Goal: Information Seeking & Learning: Find specific fact

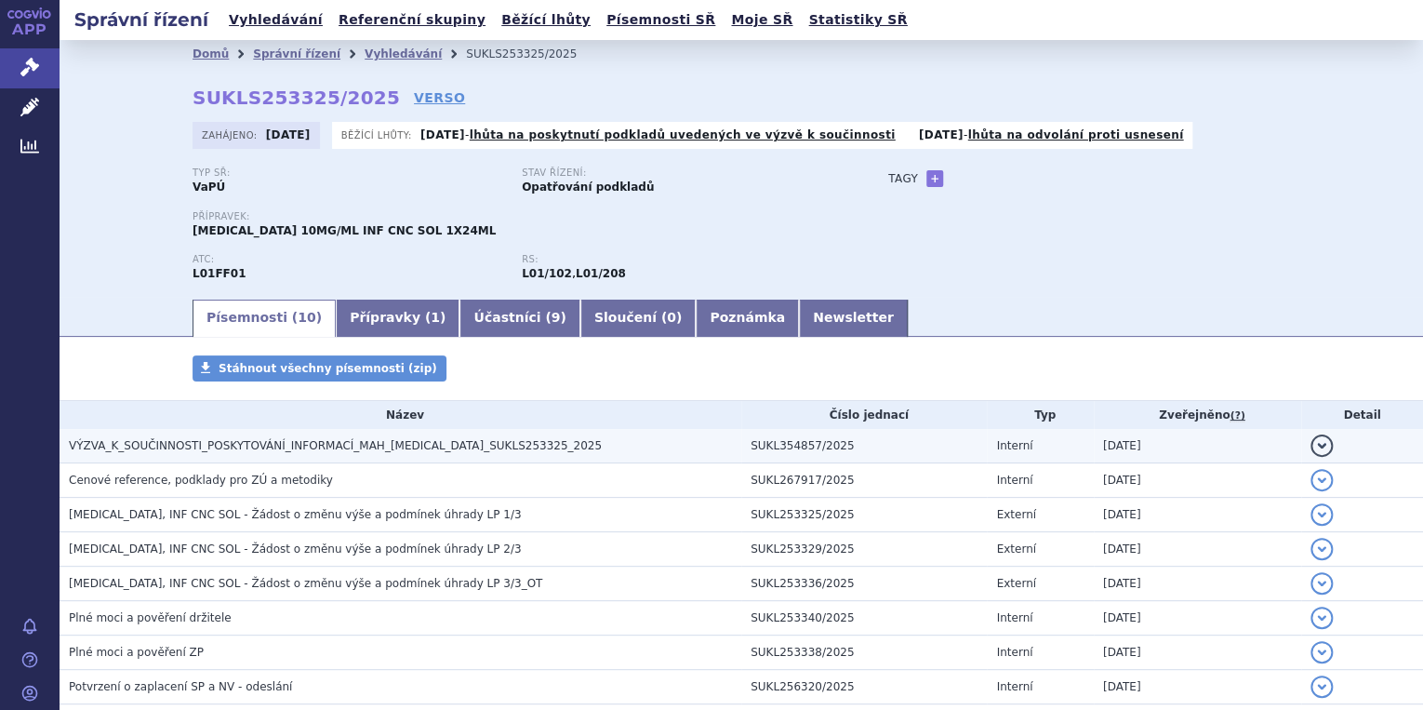
click at [1311, 449] on button "detail" at bounding box center [1322, 445] width 22 height 22
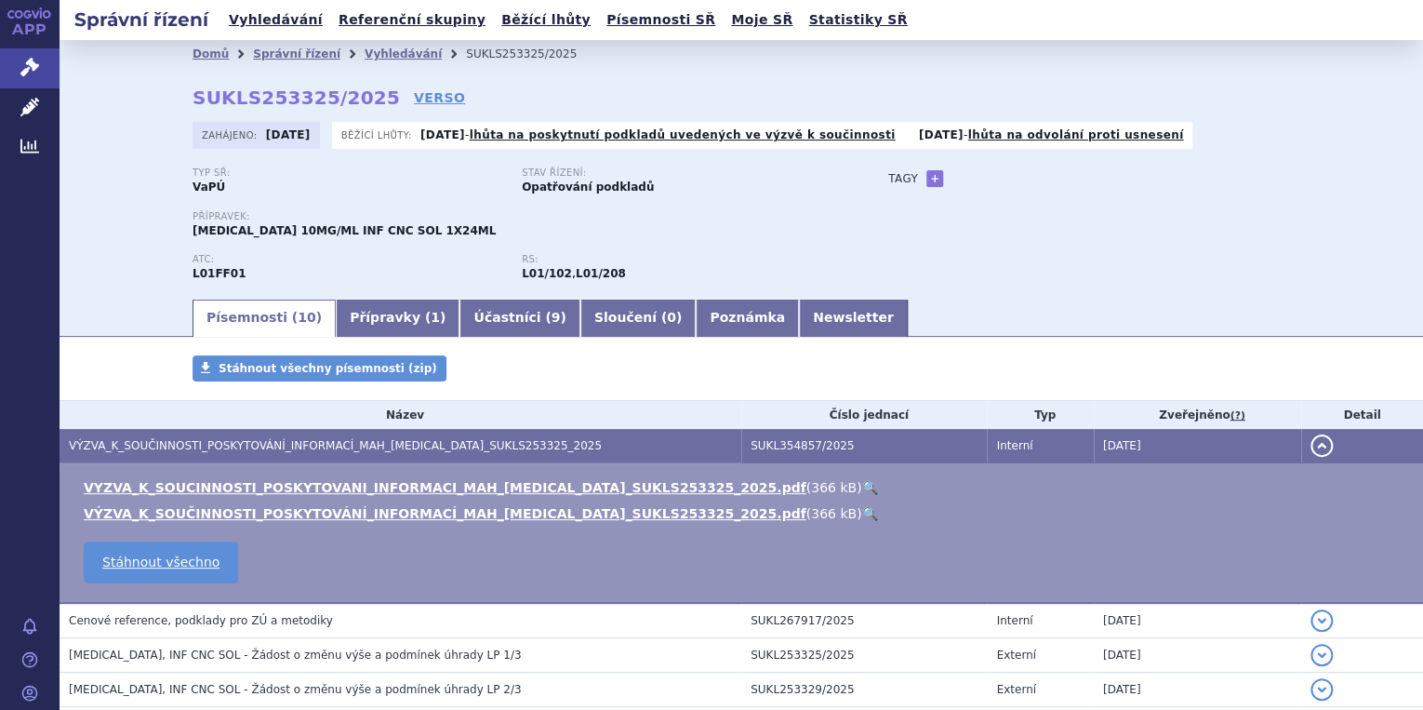
click at [861, 488] on link "🔍" at bounding box center [869, 487] width 16 height 15
click at [43, 63] on link "Správní řízení" at bounding box center [30, 67] width 60 height 39
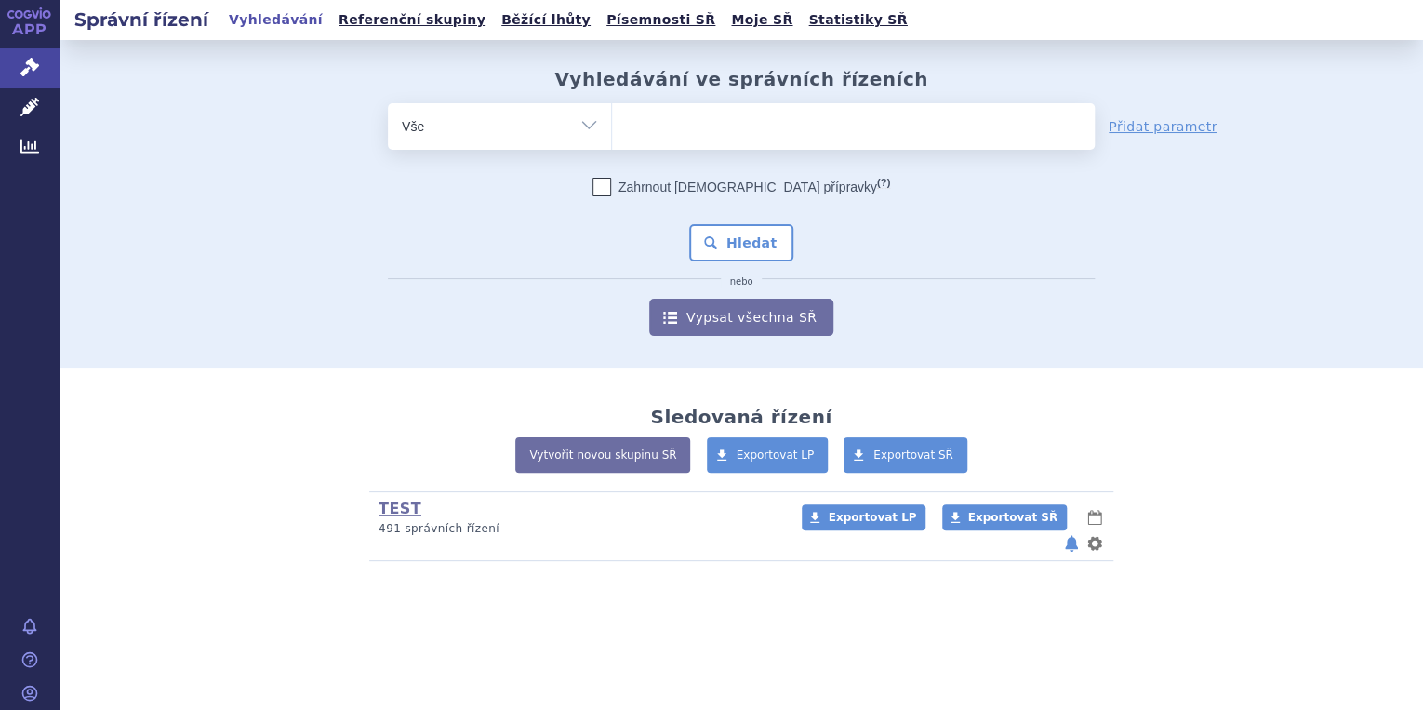
click at [657, 128] on ul at bounding box center [853, 122] width 483 height 39
click at [612, 128] on select at bounding box center [611, 125] width 1 height 47
click at [707, 123] on ul at bounding box center [853, 122] width 483 height 39
click at [612, 123] on select at bounding box center [611, 125] width 1 height 47
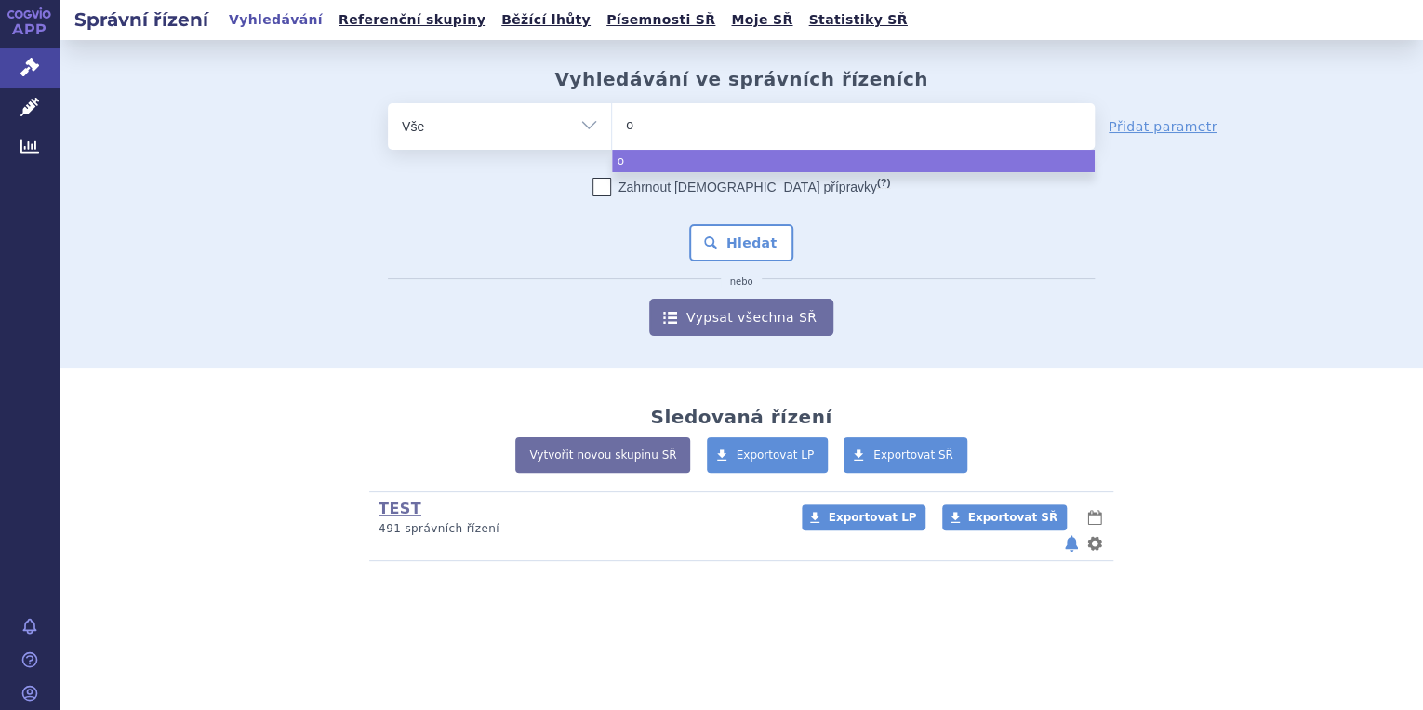
type input "ob"
type input "obdi"
type input "obdivo"
select select "obdivo"
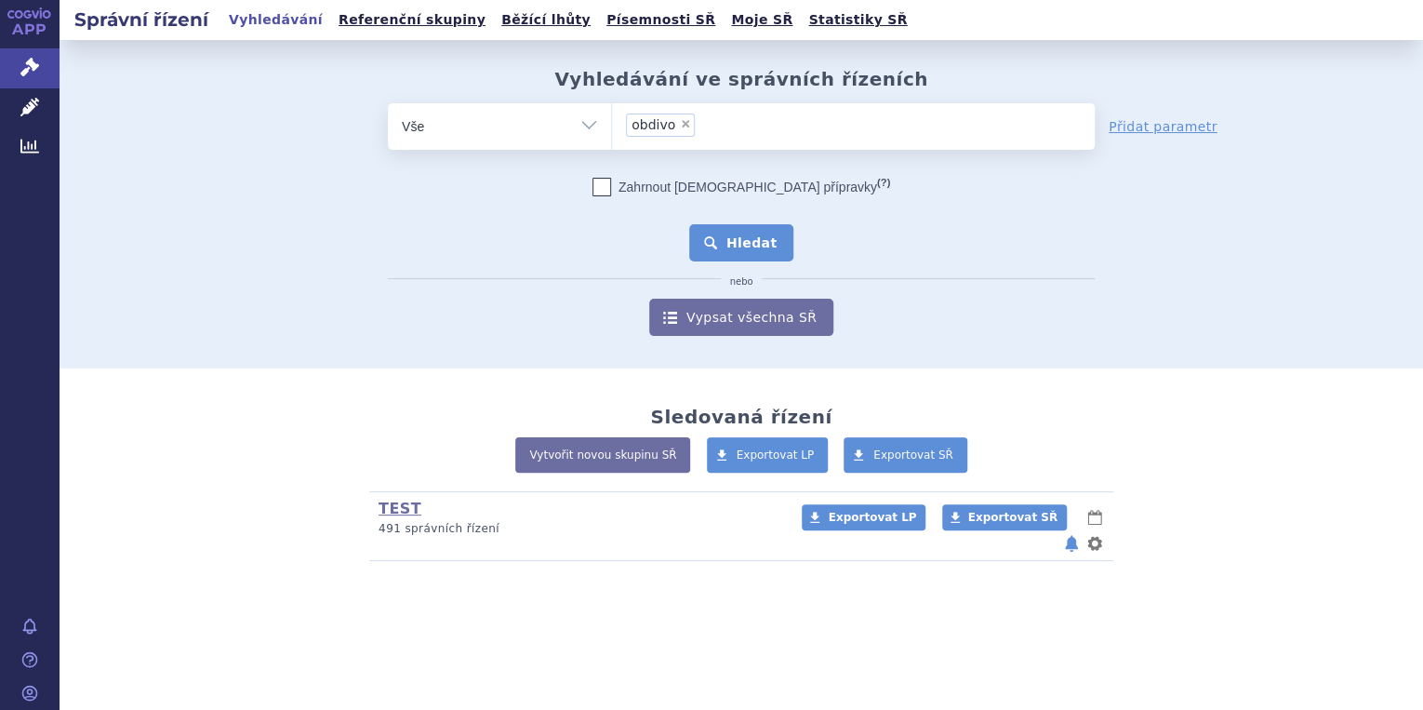
click at [772, 240] on button "Hledat" at bounding box center [741, 242] width 105 height 37
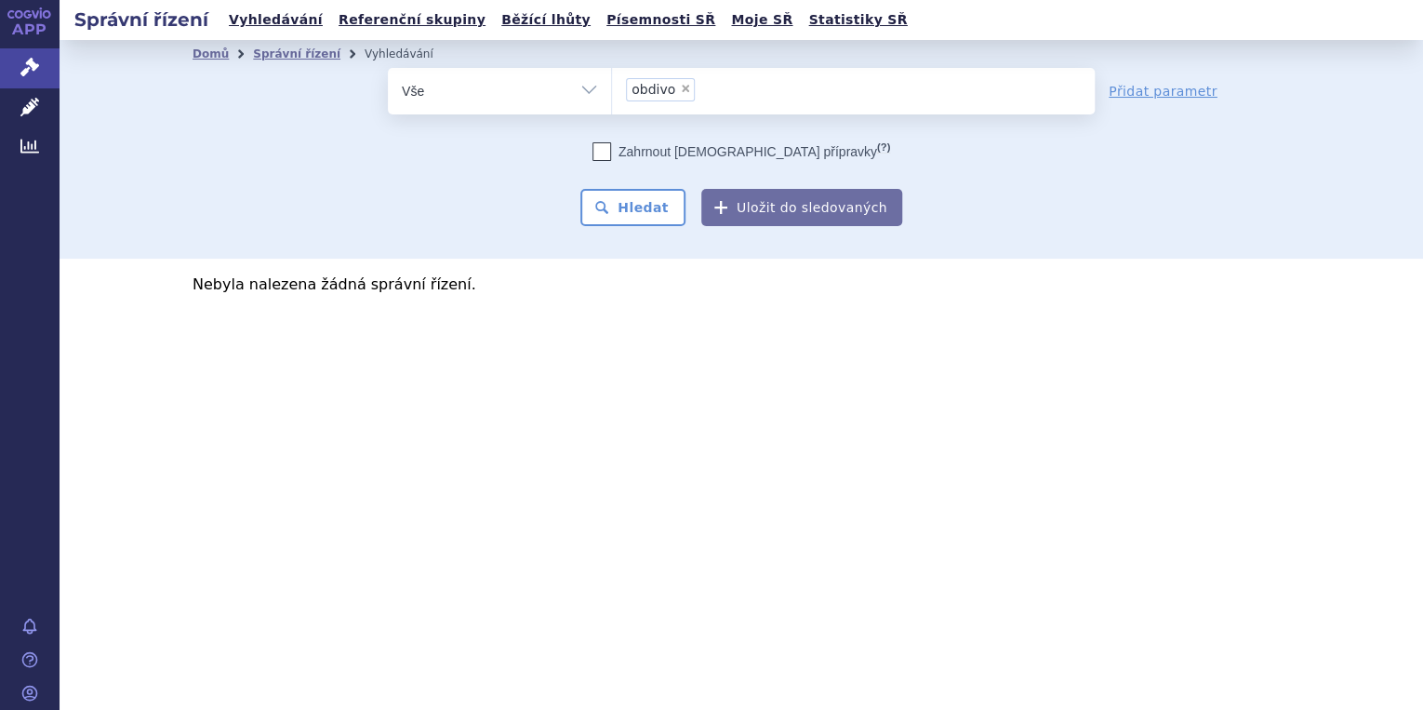
click at [688, 92] on li "× obdivo" at bounding box center [660, 89] width 69 height 23
click at [612, 92] on select "obdivo" at bounding box center [611, 90] width 1 height 47
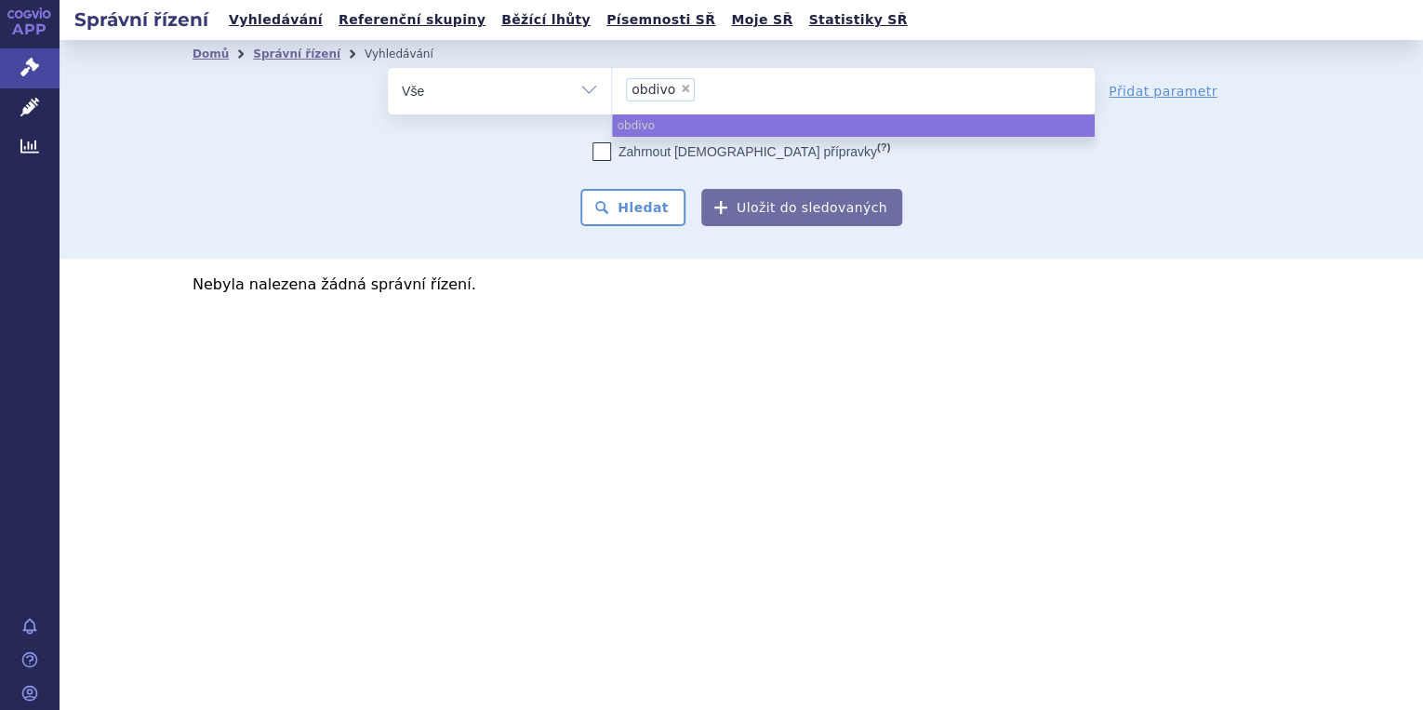
click at [688, 91] on li "× obdivo" at bounding box center [660, 89] width 69 height 23
click at [612, 91] on select "obdivo" at bounding box center [611, 90] width 1 height 47
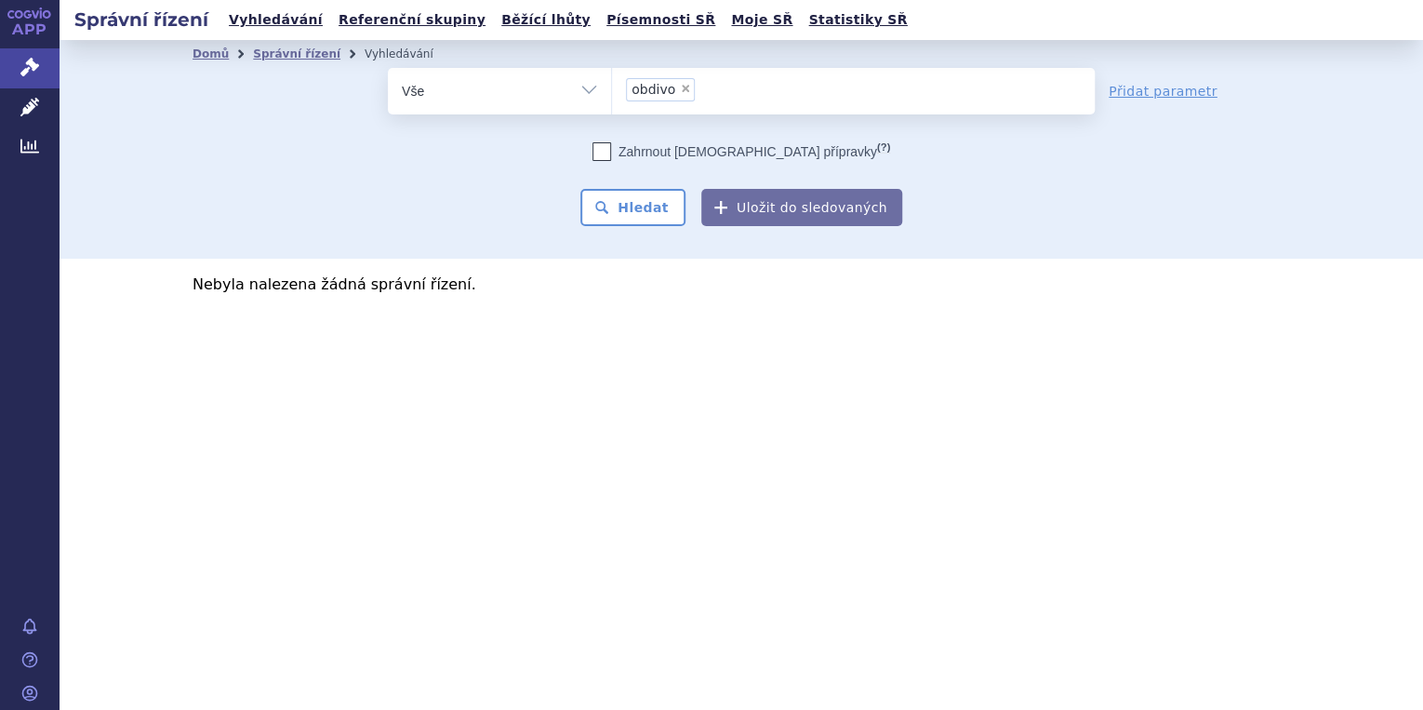
click at [685, 89] on span "×" at bounding box center [685, 88] width 11 height 11
click at [612, 89] on select "obdivo" at bounding box center [611, 90] width 1 height 47
select select
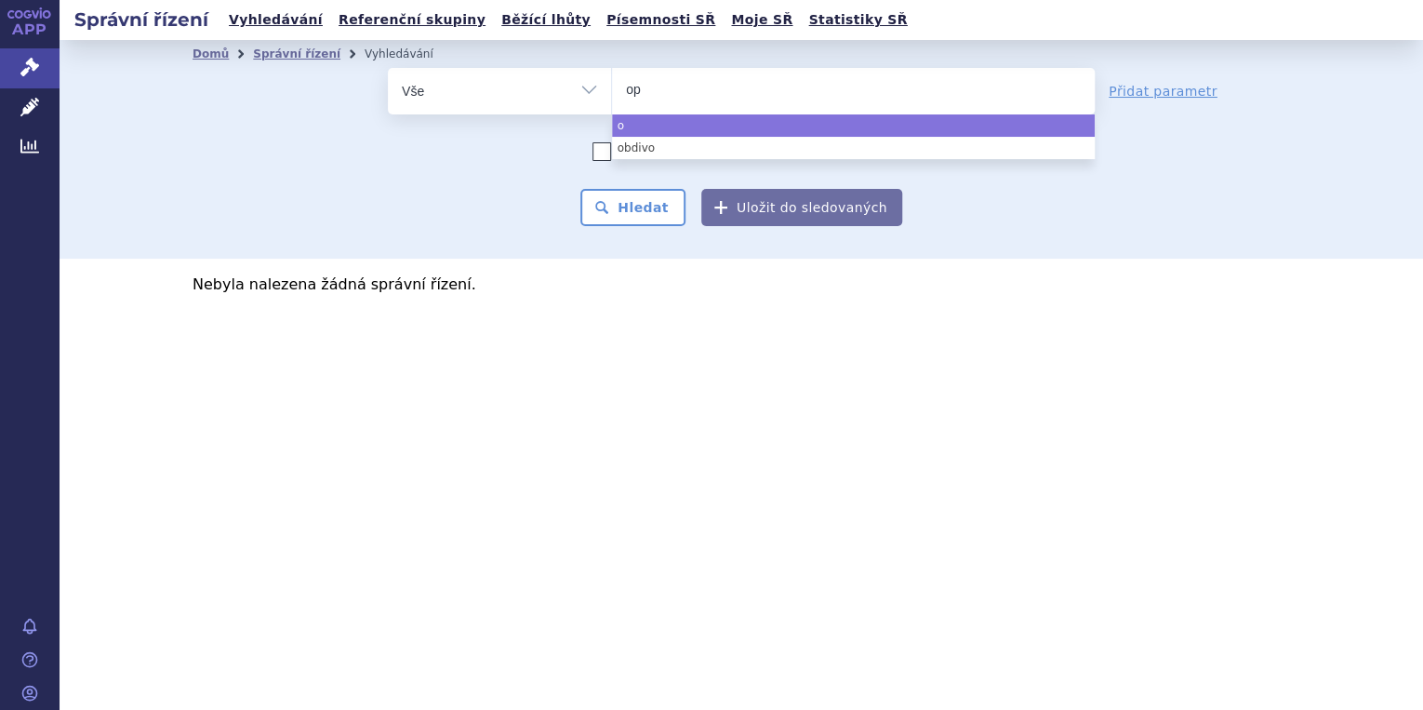
type input "opd"
type input "opdiv"
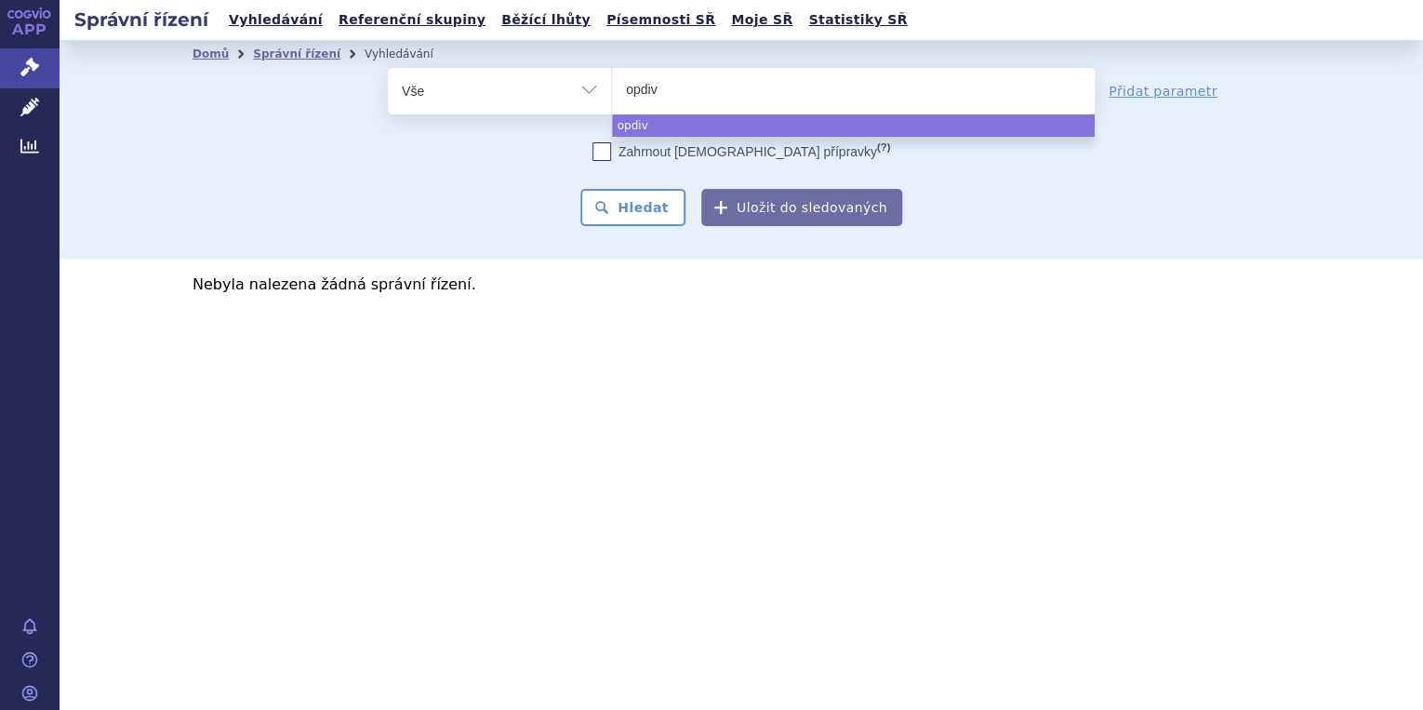
type input "[MEDICAL_DATA]"
select select "[MEDICAL_DATA]"
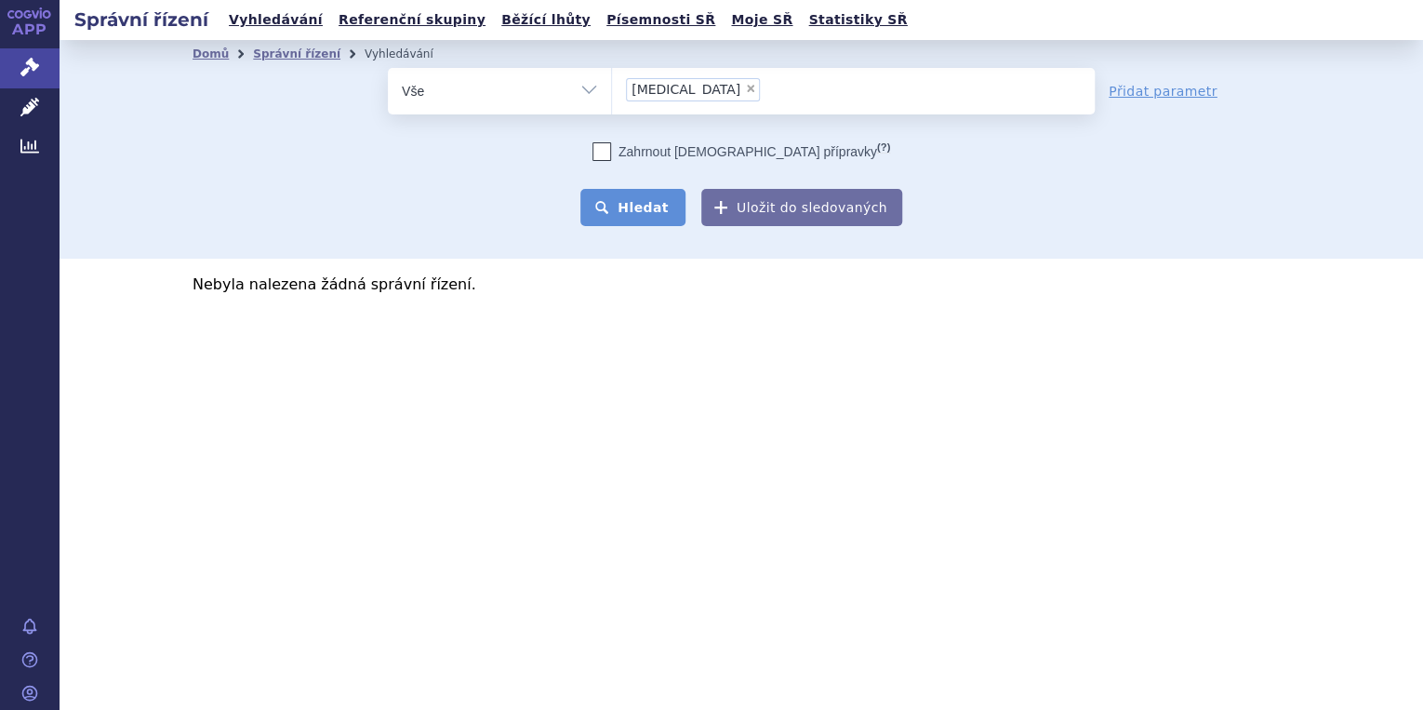
click at [670, 203] on button "Hledat" at bounding box center [633, 207] width 105 height 37
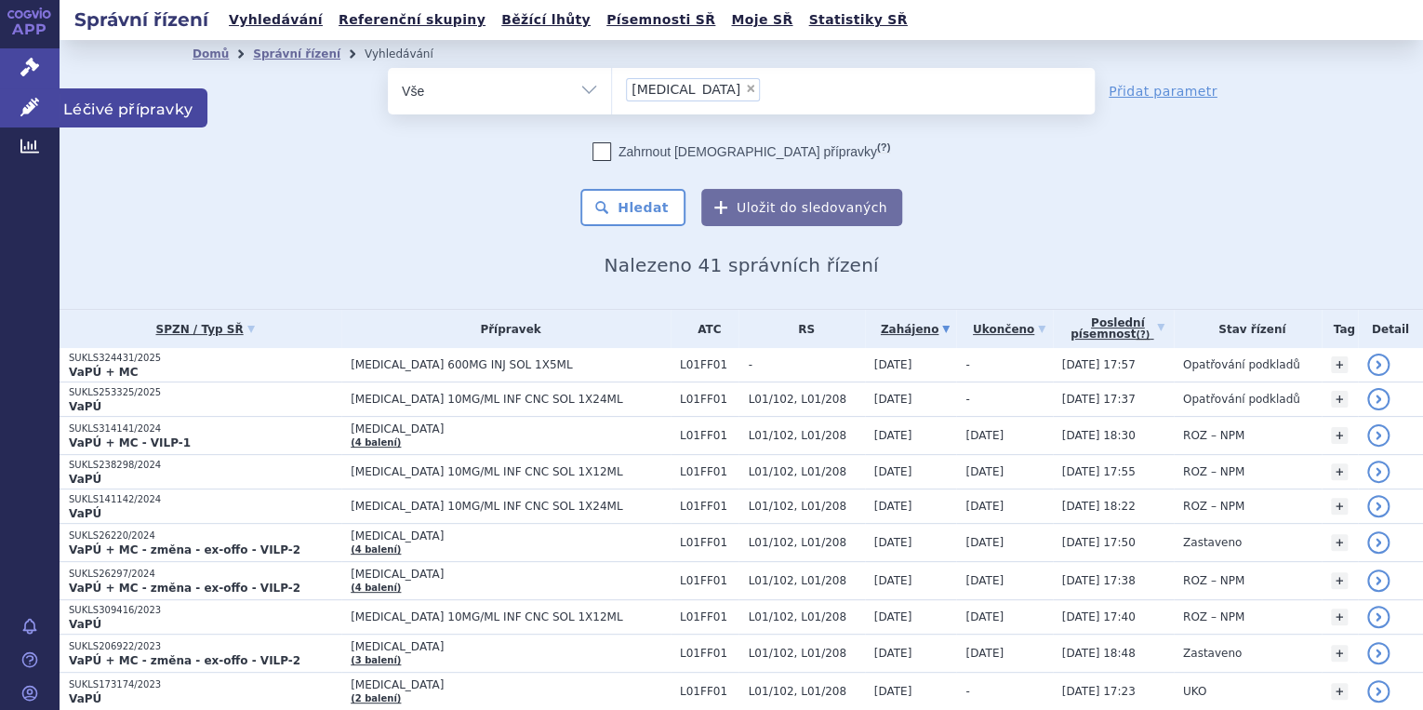
click at [33, 108] on icon at bounding box center [29, 107] width 19 height 19
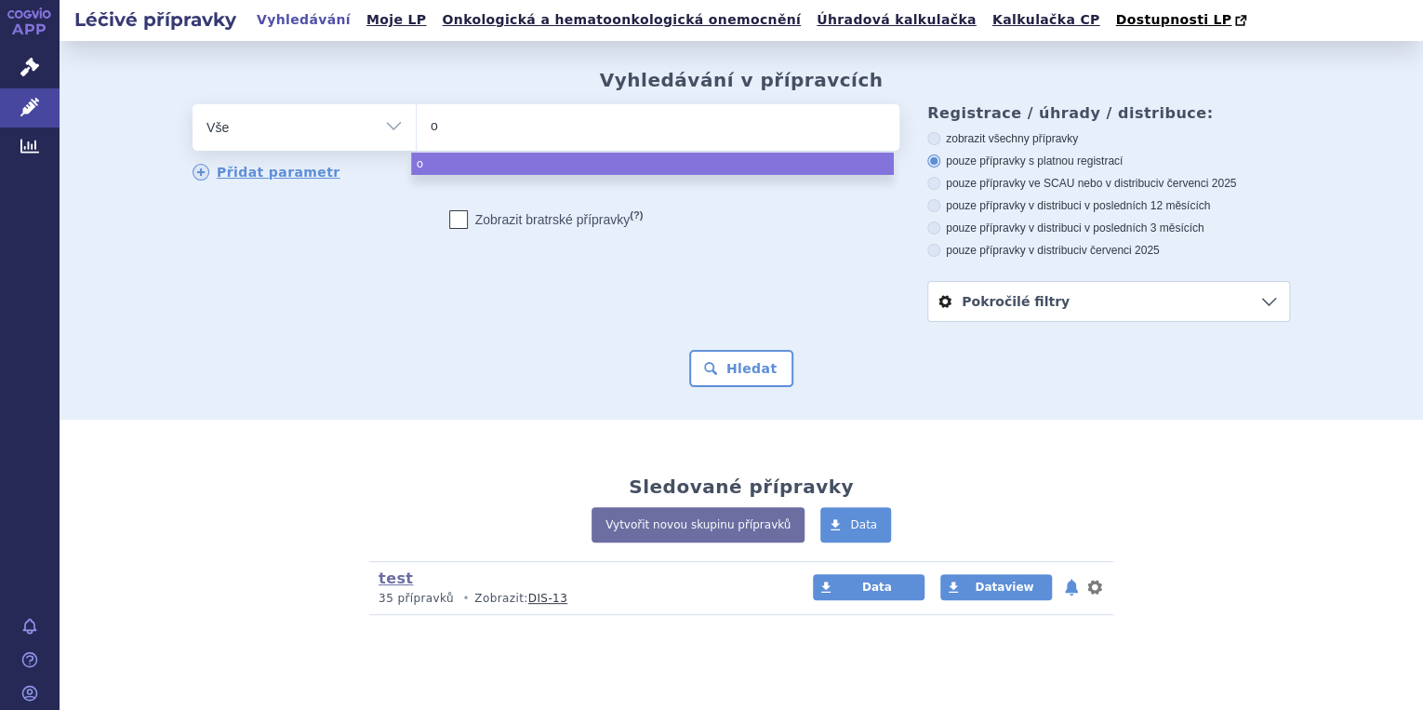
type input "op"
type input "opd"
type input "opdi"
type input "[MEDICAL_DATA]"
select select "[MEDICAL_DATA]"
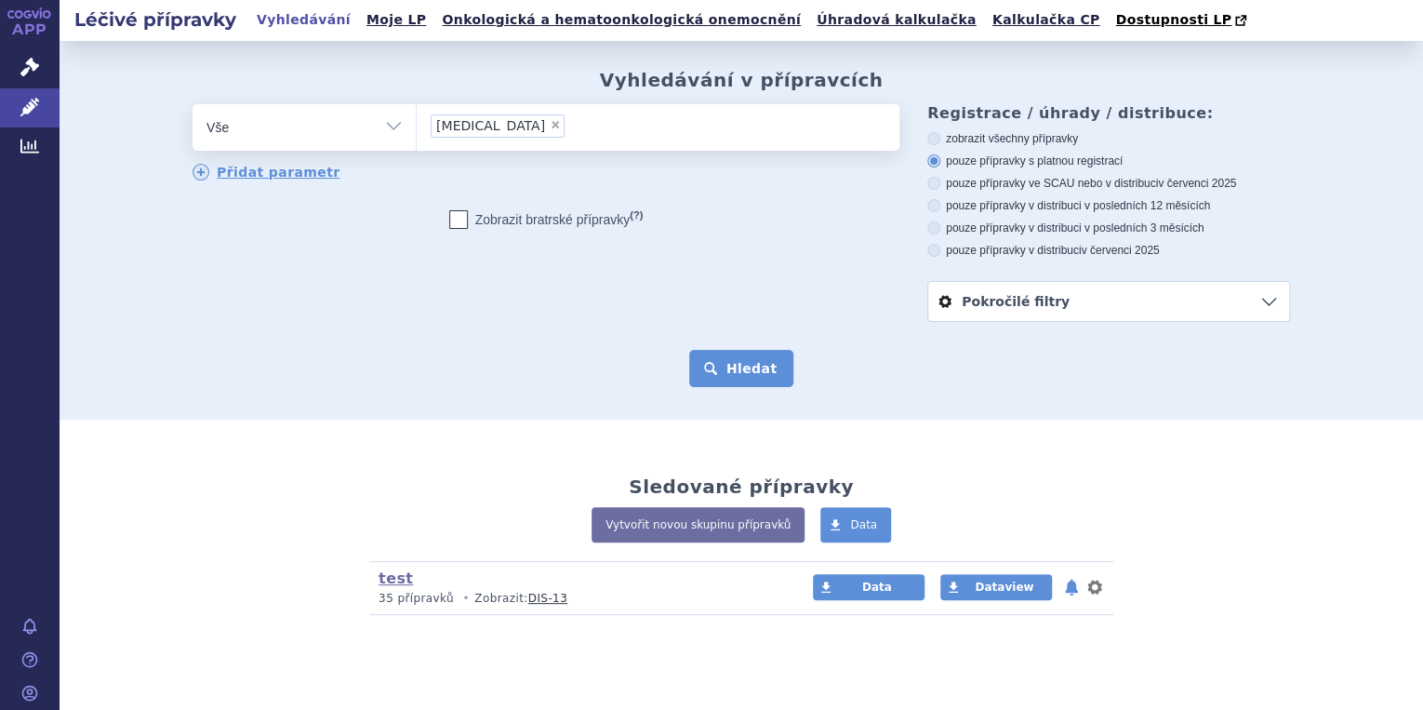
click at [728, 380] on button "Hledat" at bounding box center [741, 368] width 105 height 37
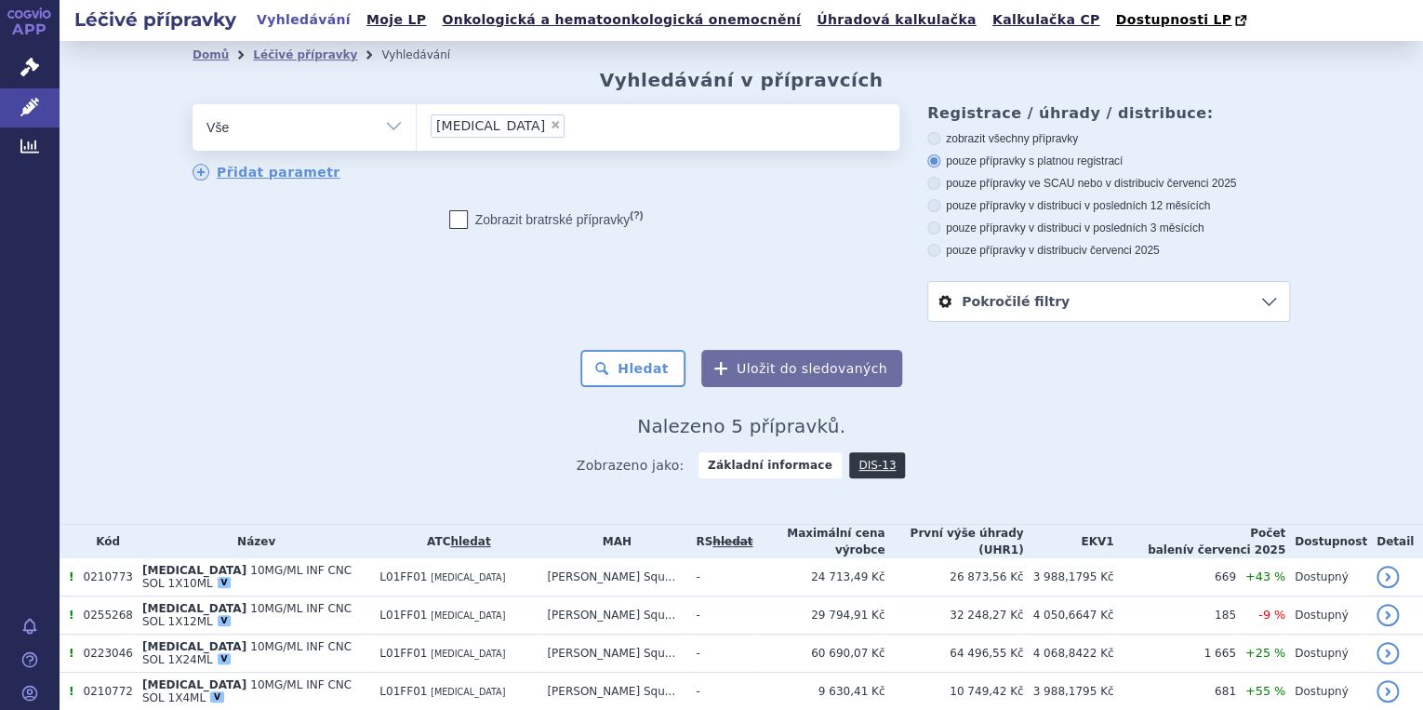
scroll to position [89, 0]
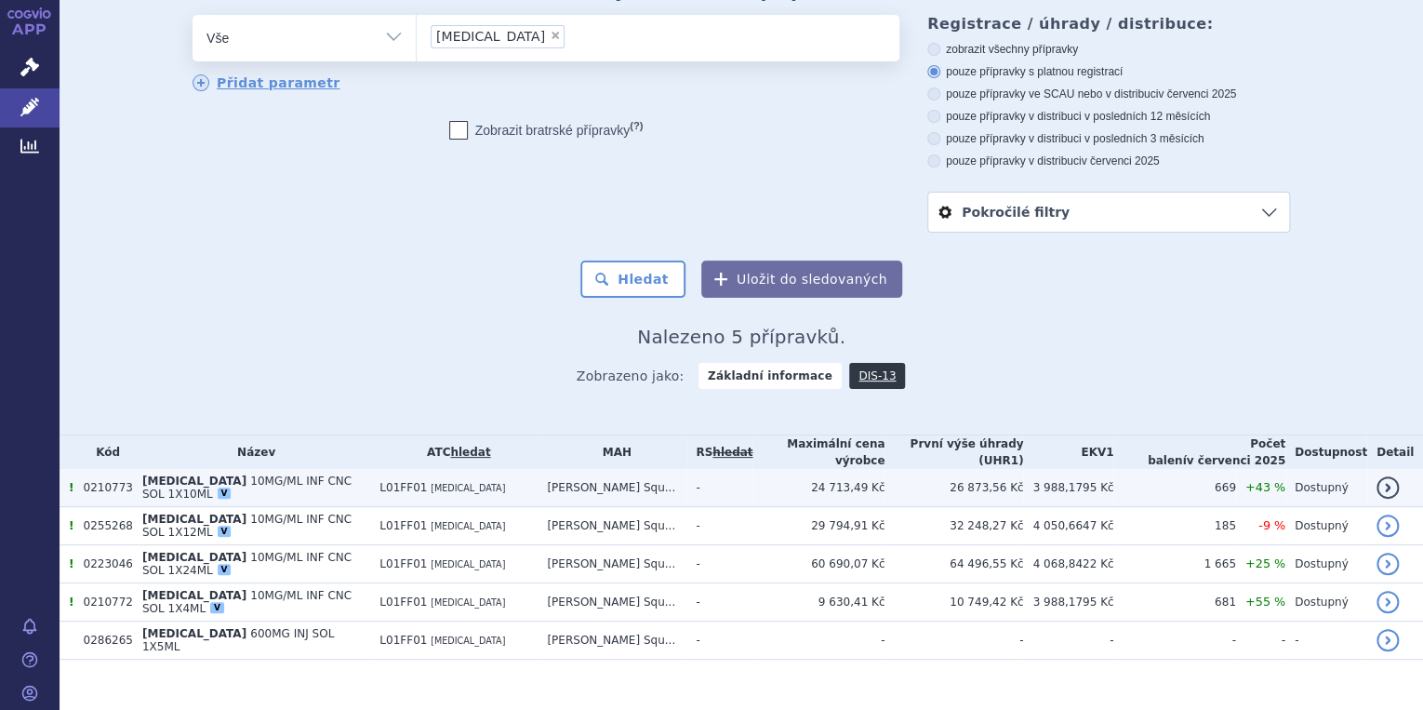
click at [858, 486] on td "24 713,49 Kč" at bounding box center [819, 488] width 132 height 38
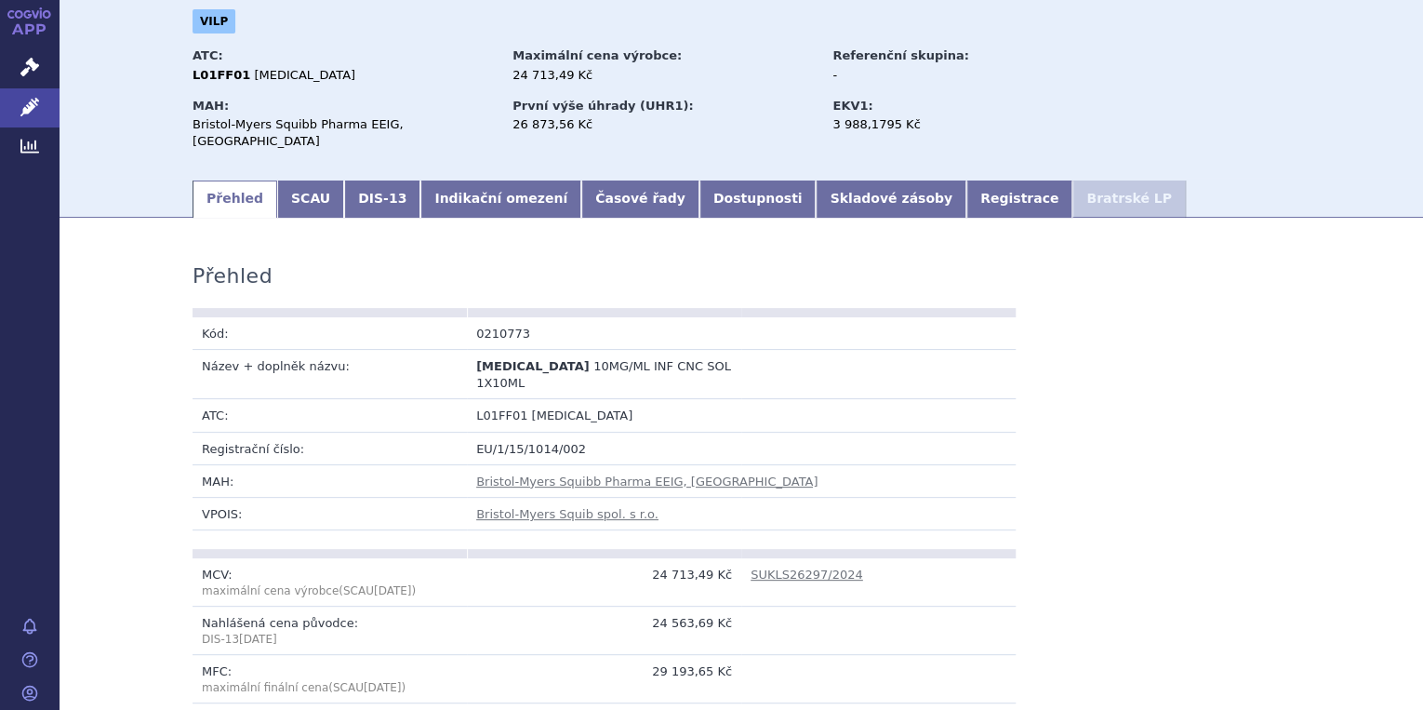
scroll to position [149, 0]
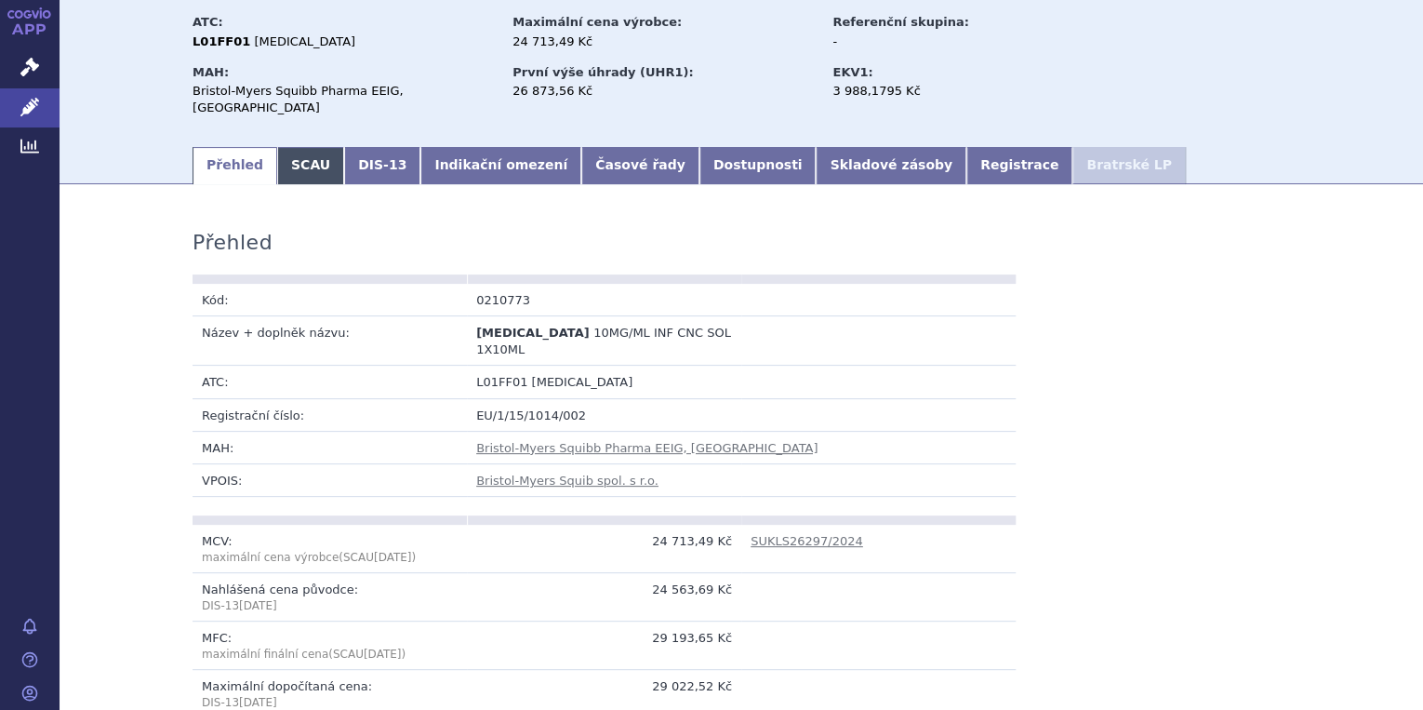
click at [290, 152] on link "SCAU" at bounding box center [310, 165] width 67 height 37
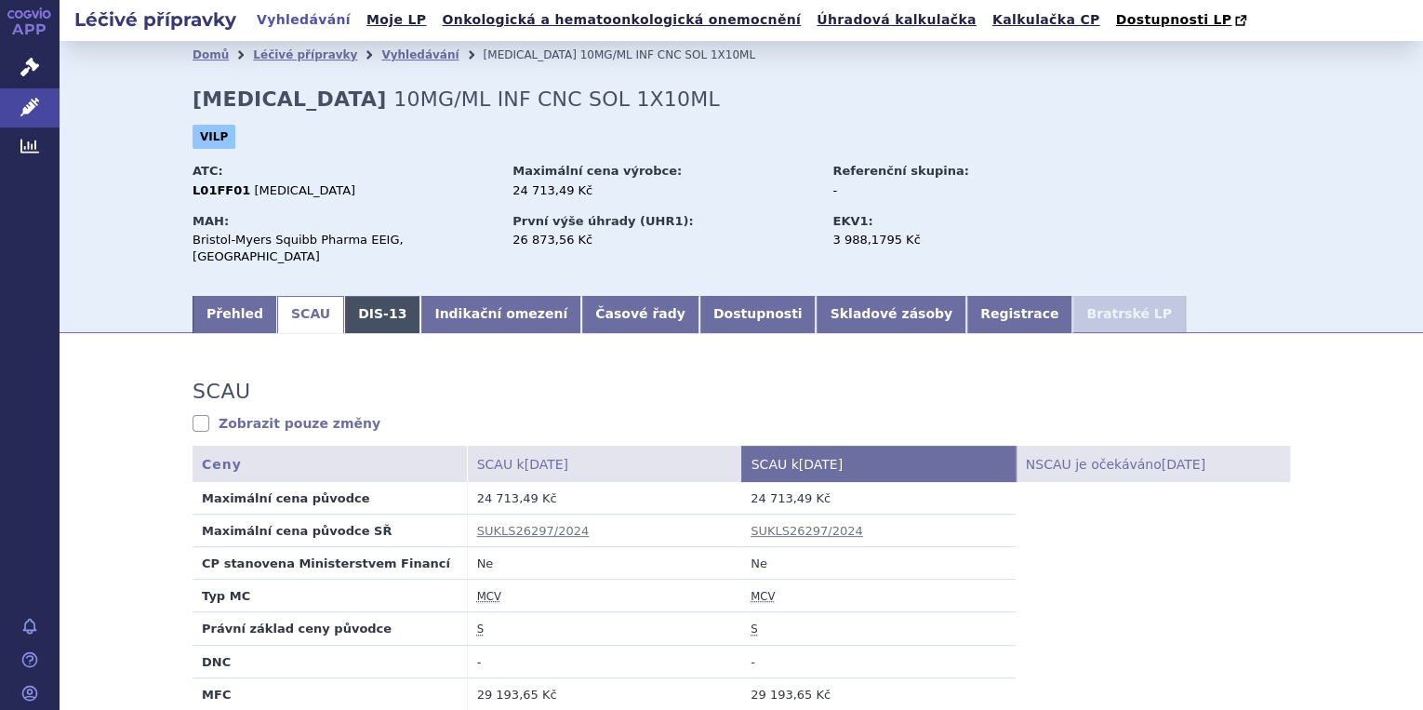
click at [355, 309] on link "DIS-13" at bounding box center [382, 314] width 76 height 37
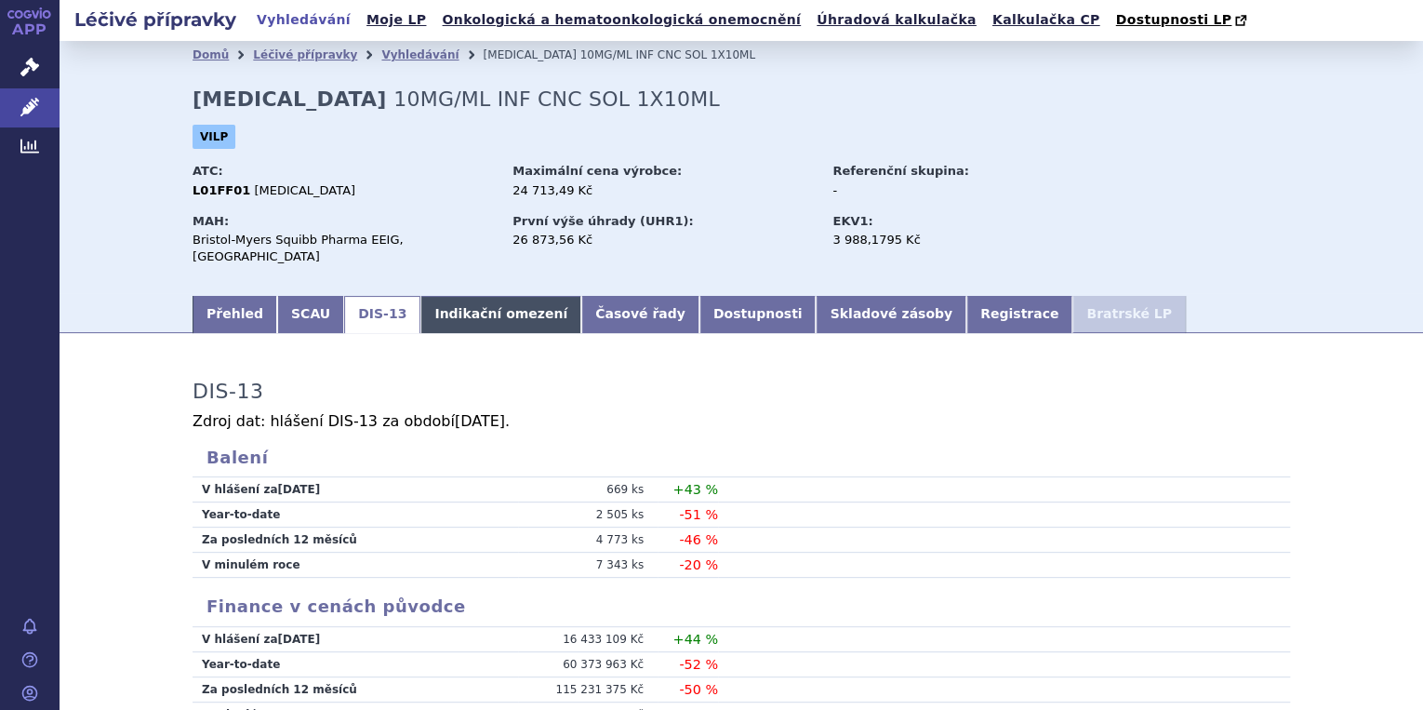
click at [474, 300] on link "Indikační omezení" at bounding box center [501, 314] width 161 height 37
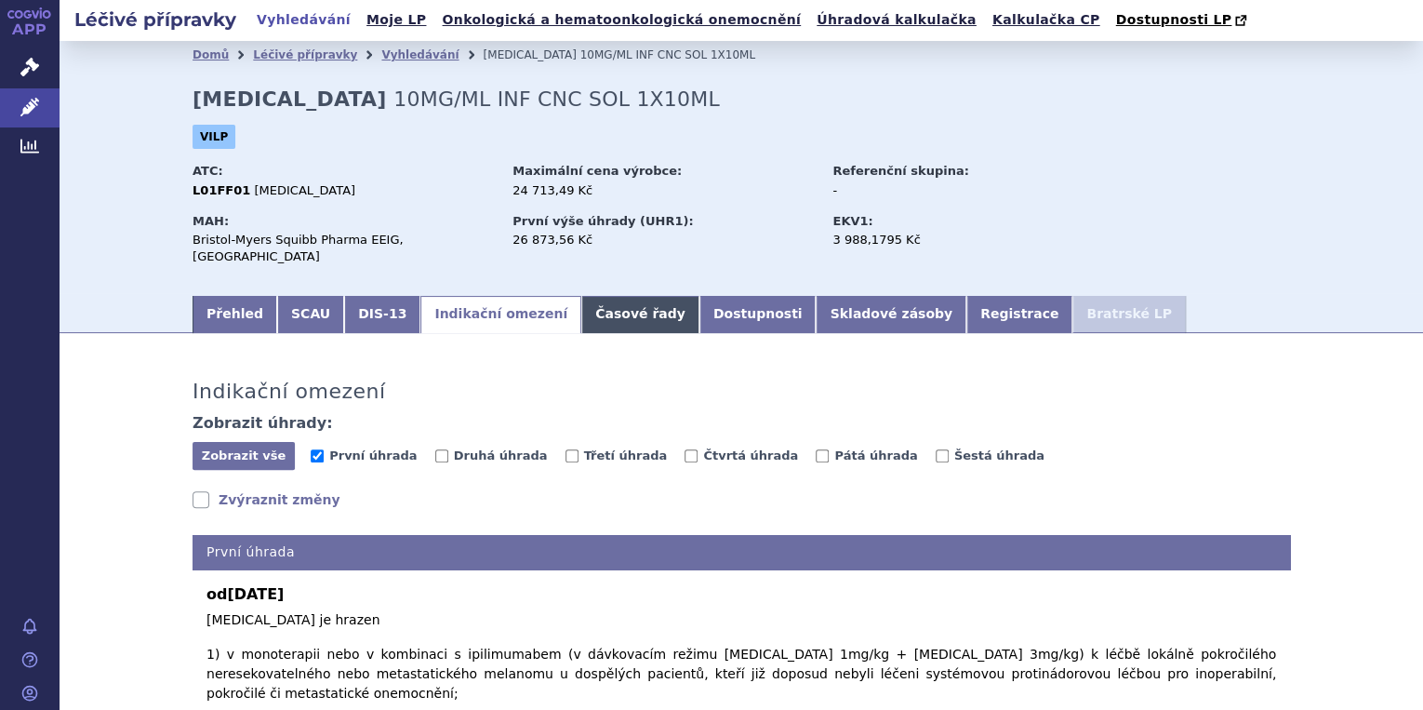
click at [581, 296] on link "Časové řady" at bounding box center [640, 314] width 118 height 37
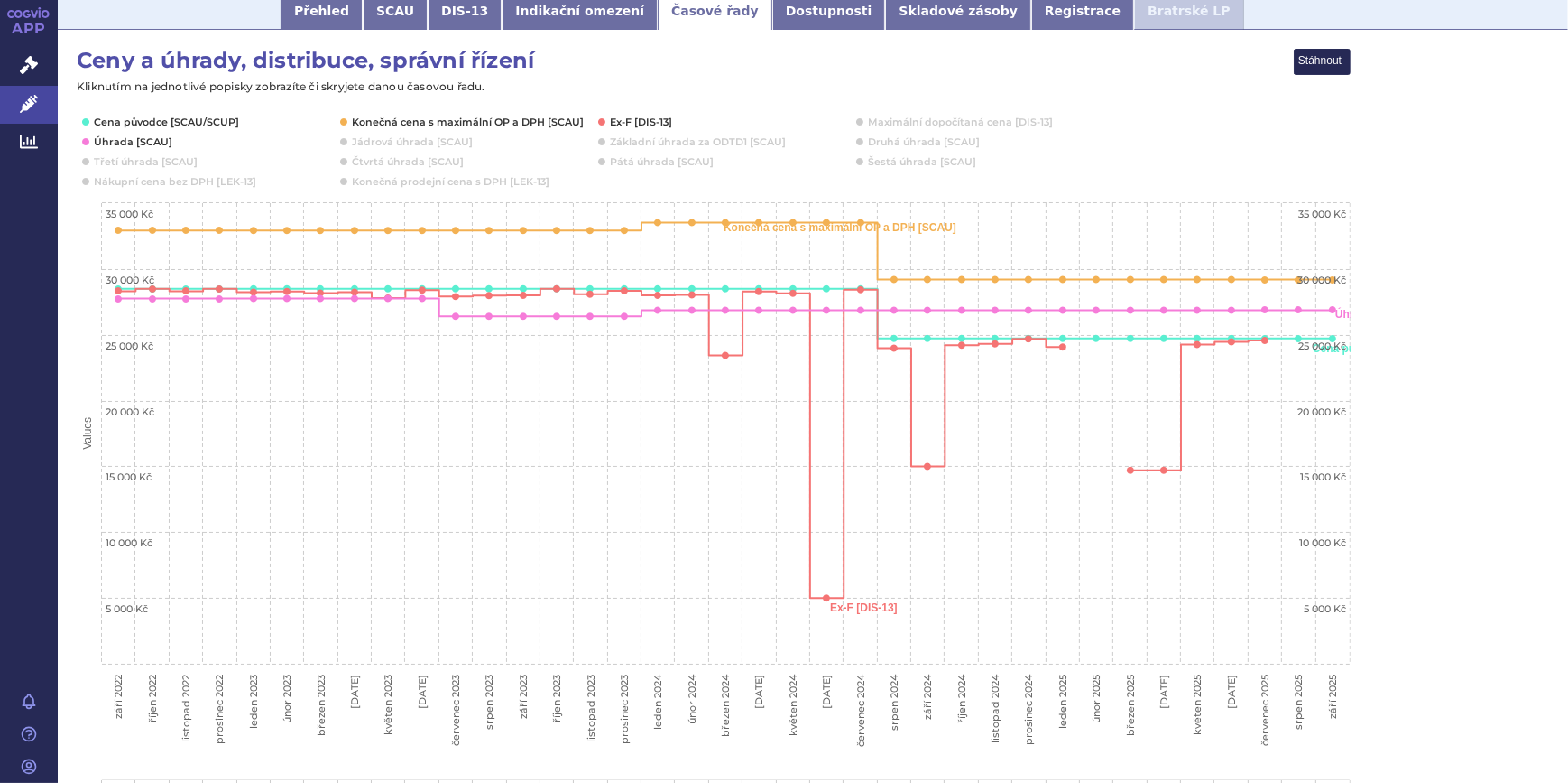
scroll to position [293, 0]
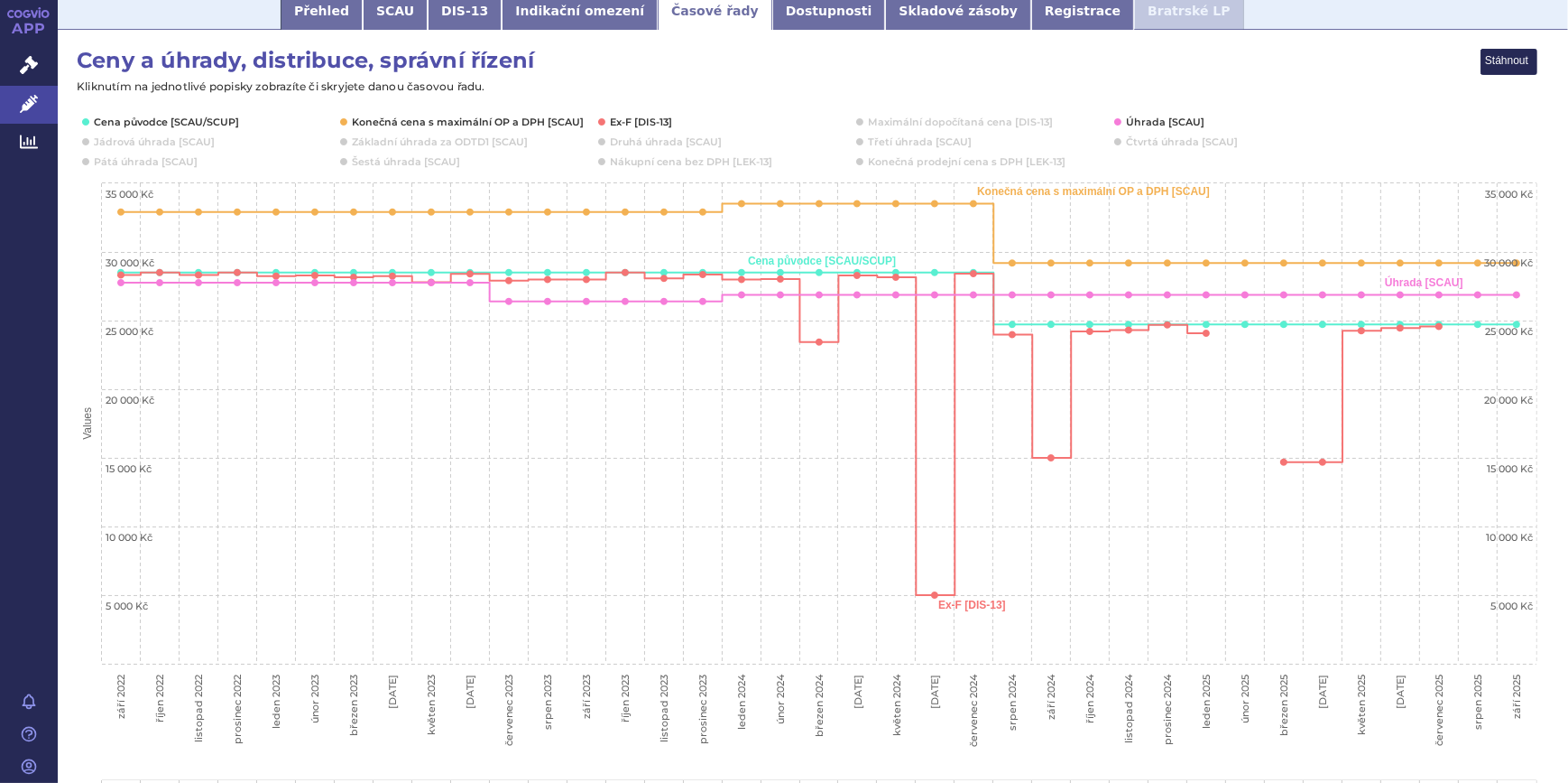
drag, startPoint x: 1350, startPoint y: 0, endPoint x: 1117, endPoint y: 72, distance: 243.9
click at [1117, 72] on rect "Interactive chart" at bounding box center [806, 400] width 1461 height 704
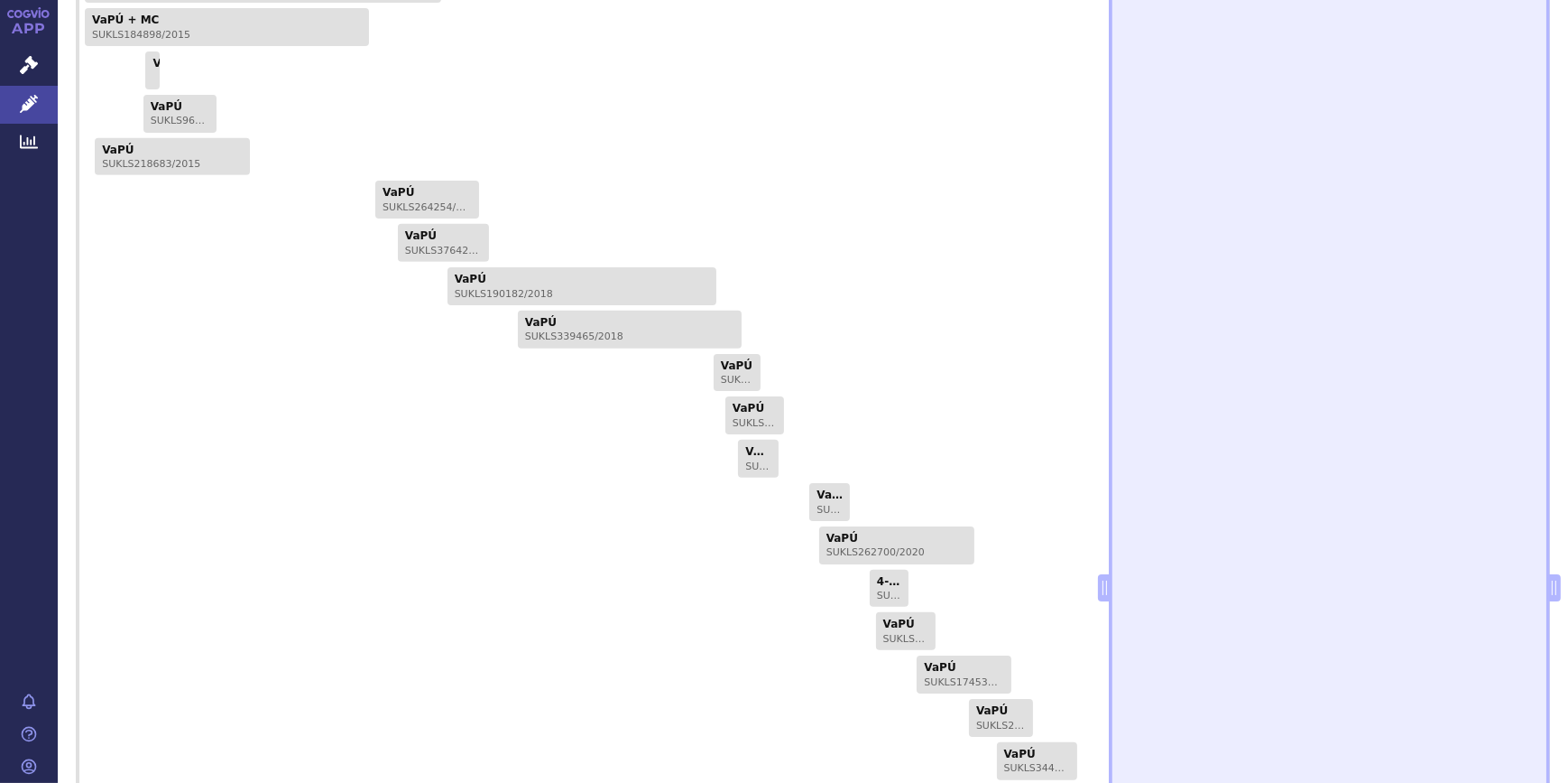
scroll to position [1357, 0]
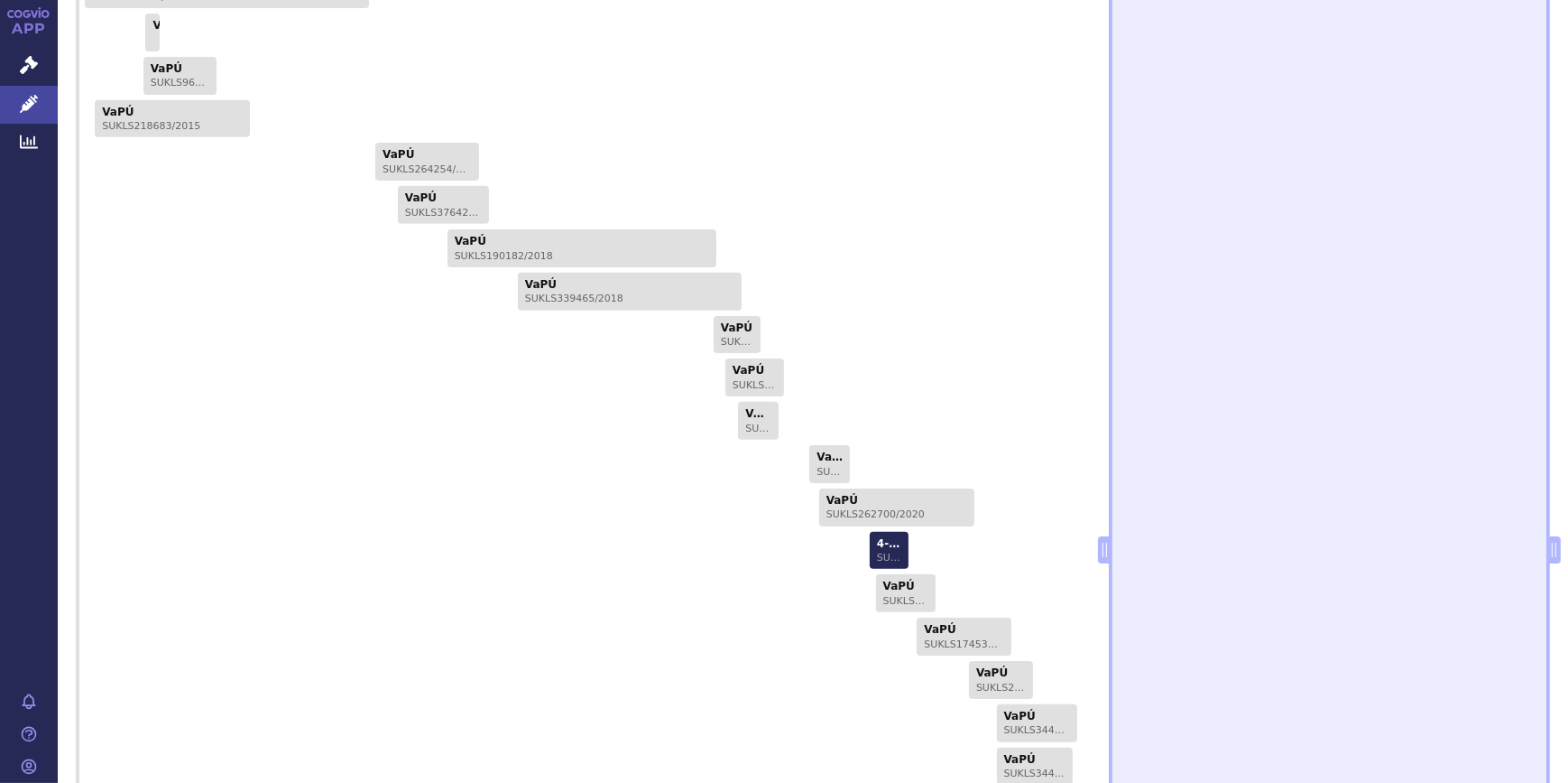
click at [883, 532] on link "4-Revize - MC SUKLS28869/2021" at bounding box center [889, 550] width 39 height 38
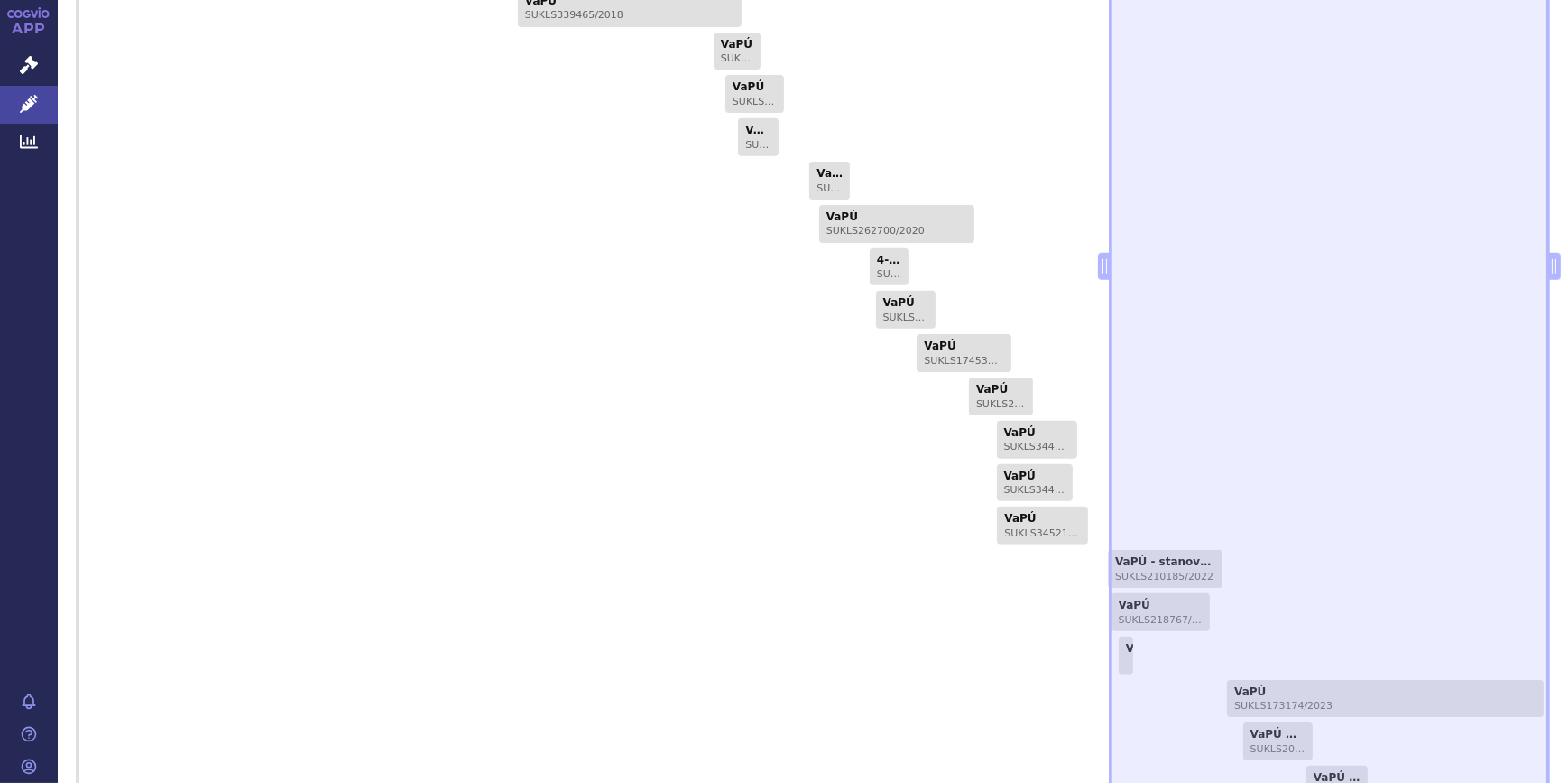
scroll to position [1850, 0]
